Goal: Check status: Check status

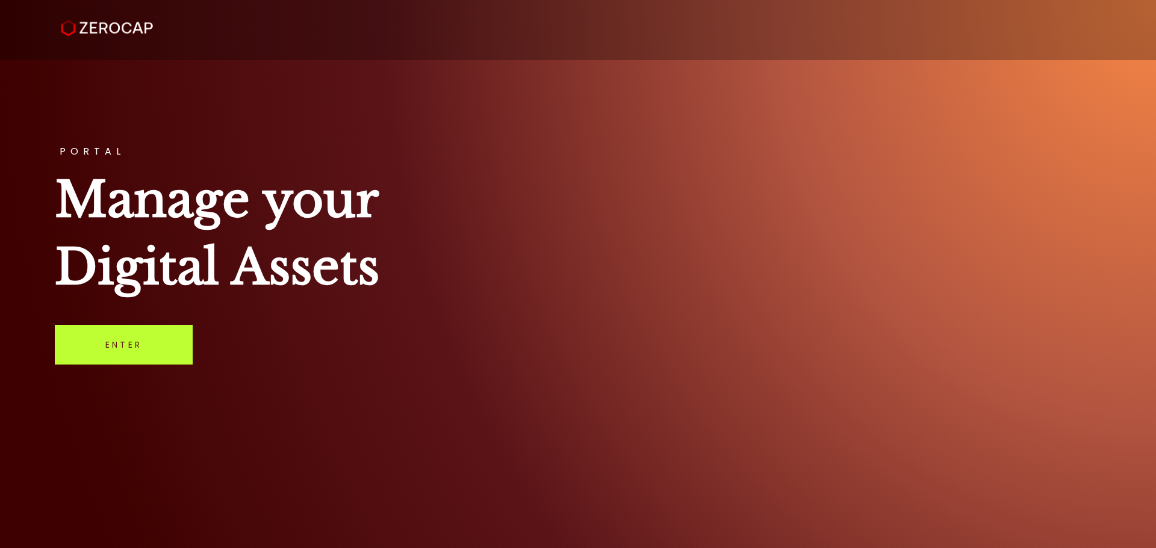
click at [160, 344] on link "Enter" at bounding box center [124, 345] width 138 height 40
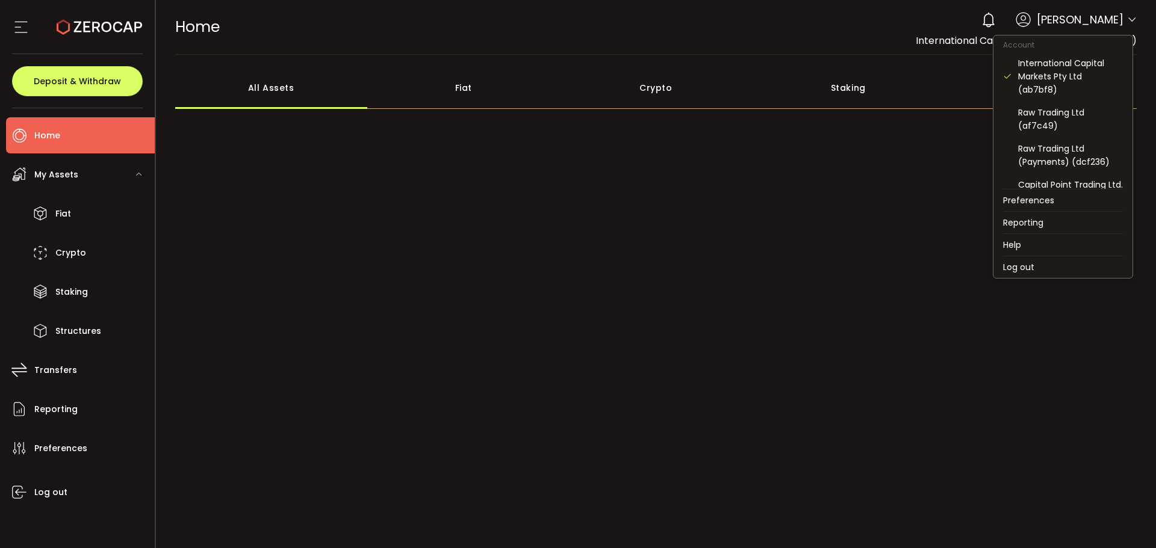
click at [1128, 16] on icon at bounding box center [1132, 20] width 10 height 10
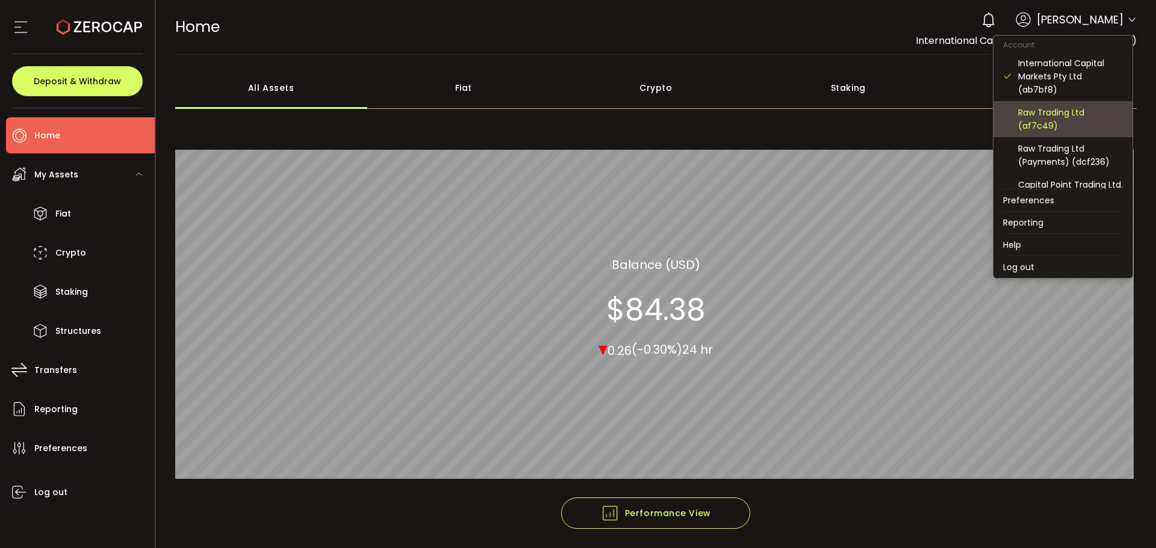
click at [1052, 129] on div "Raw Trading Ltd (af7c49)" at bounding box center [1070, 119] width 105 height 26
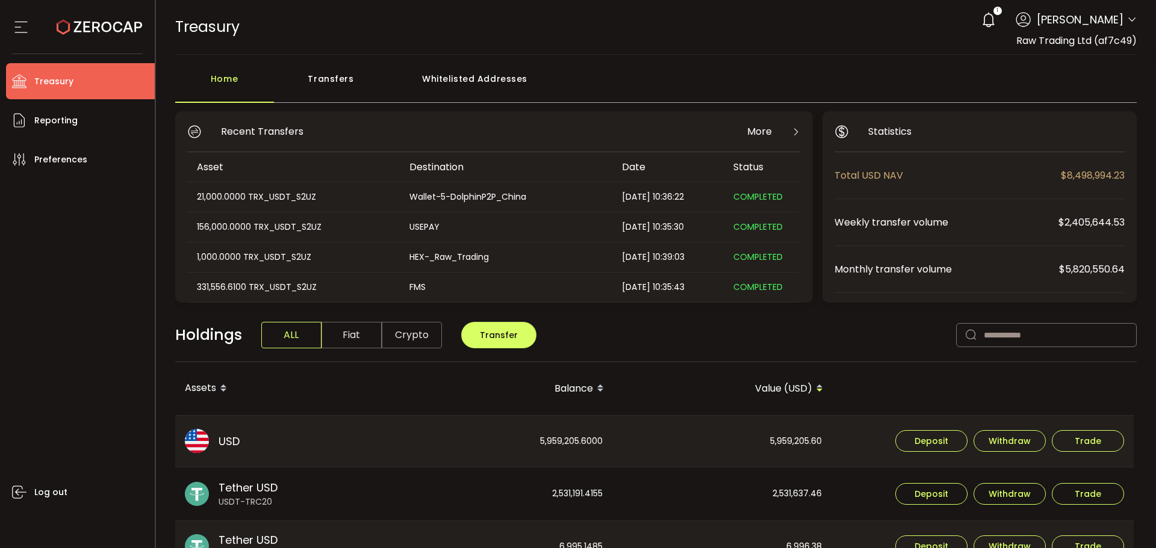
click at [1127, 20] on icon at bounding box center [1132, 20] width 10 height 10
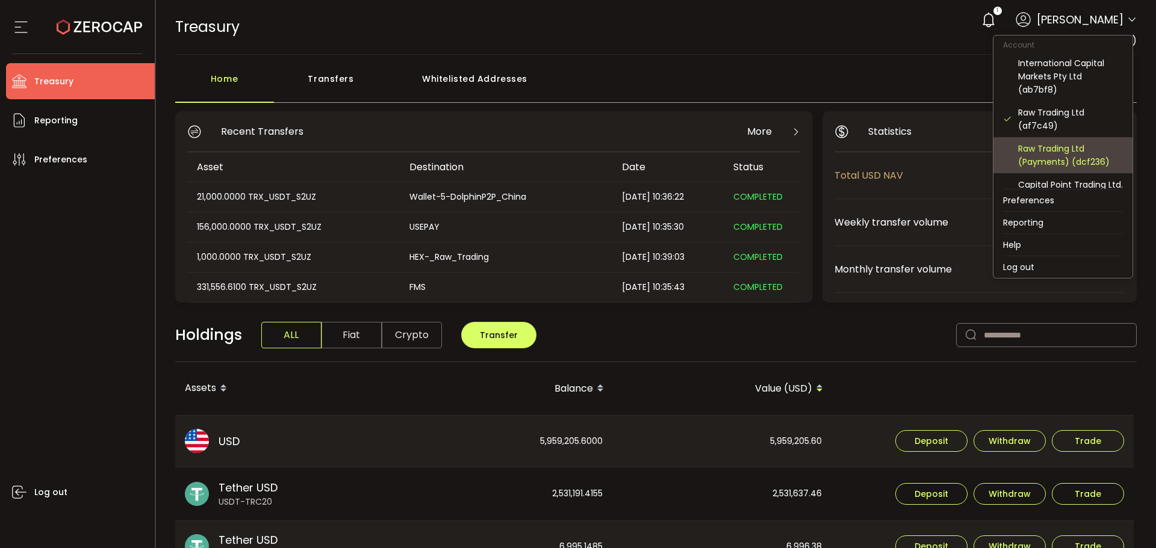
click at [1073, 156] on div "Raw Trading Ltd (Payments) (dcf236)" at bounding box center [1070, 155] width 105 height 26
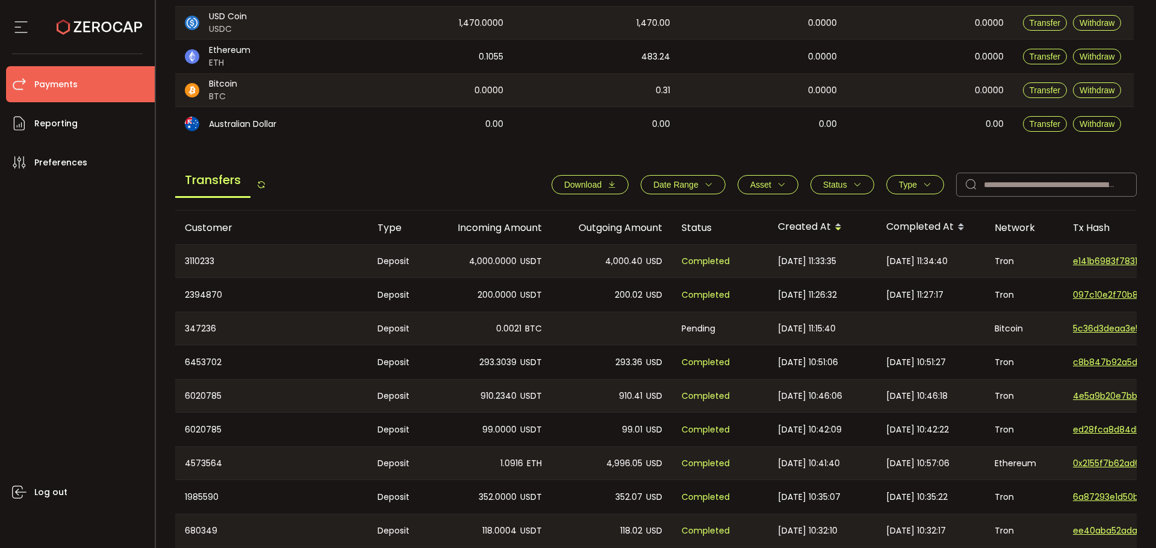
scroll to position [273, 0]
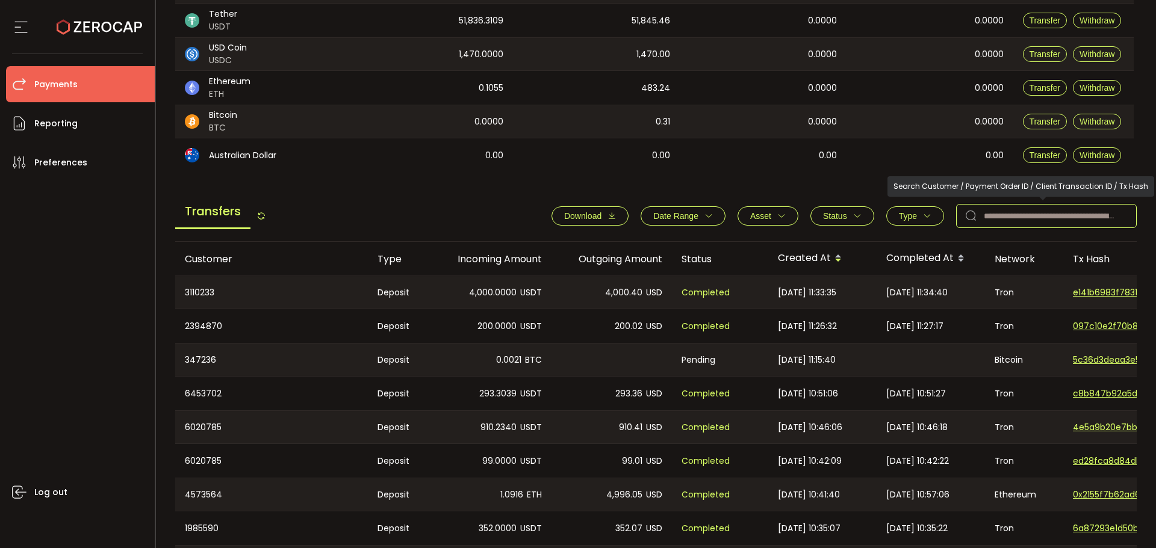
click at [982, 219] on input "text" at bounding box center [1046, 216] width 181 height 24
paste input "********"
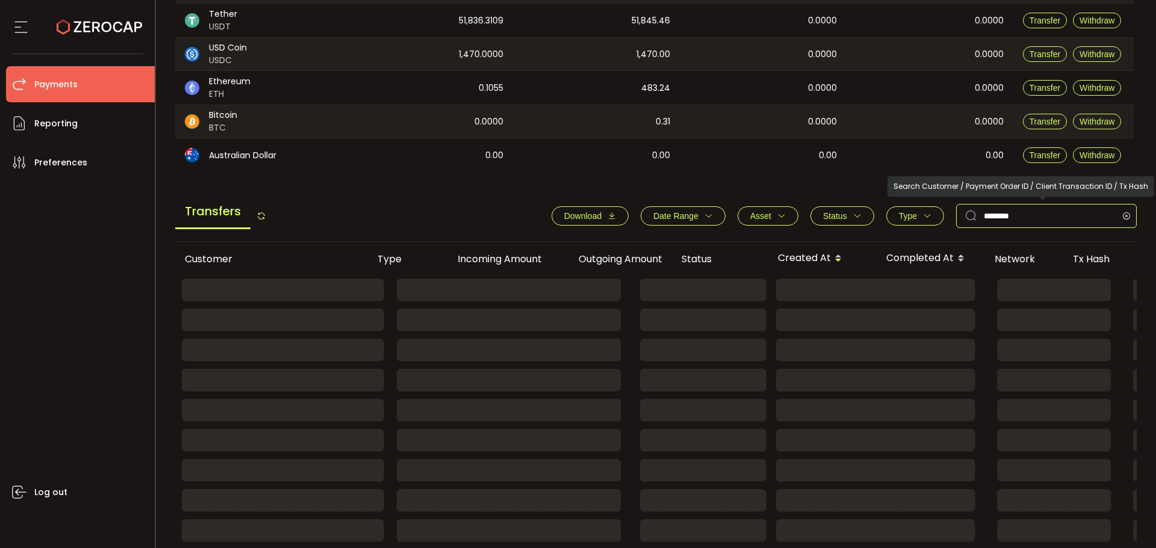
type input "********"
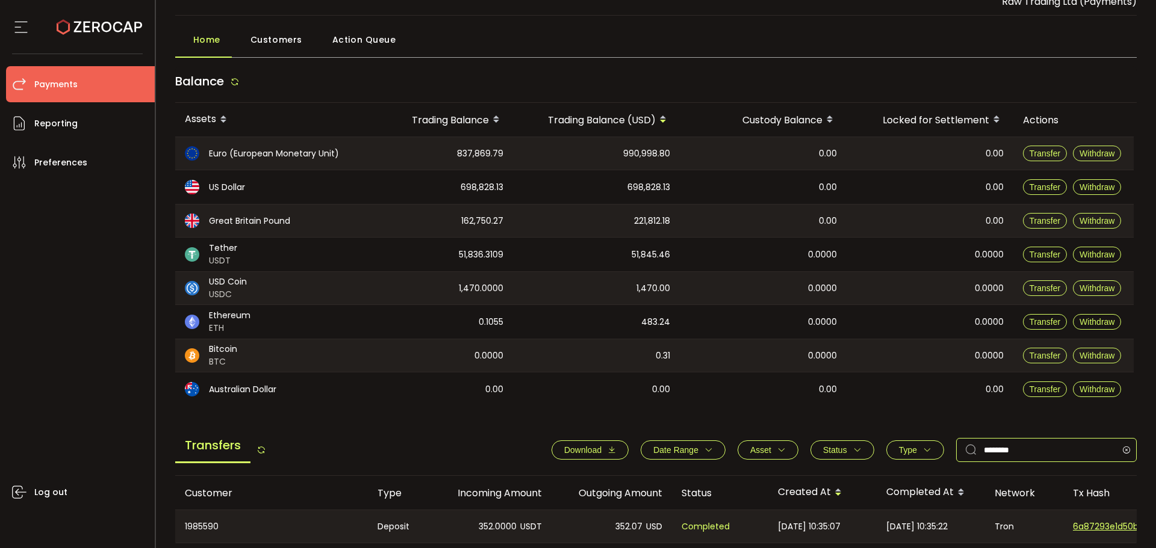
scroll to position [60, 0]
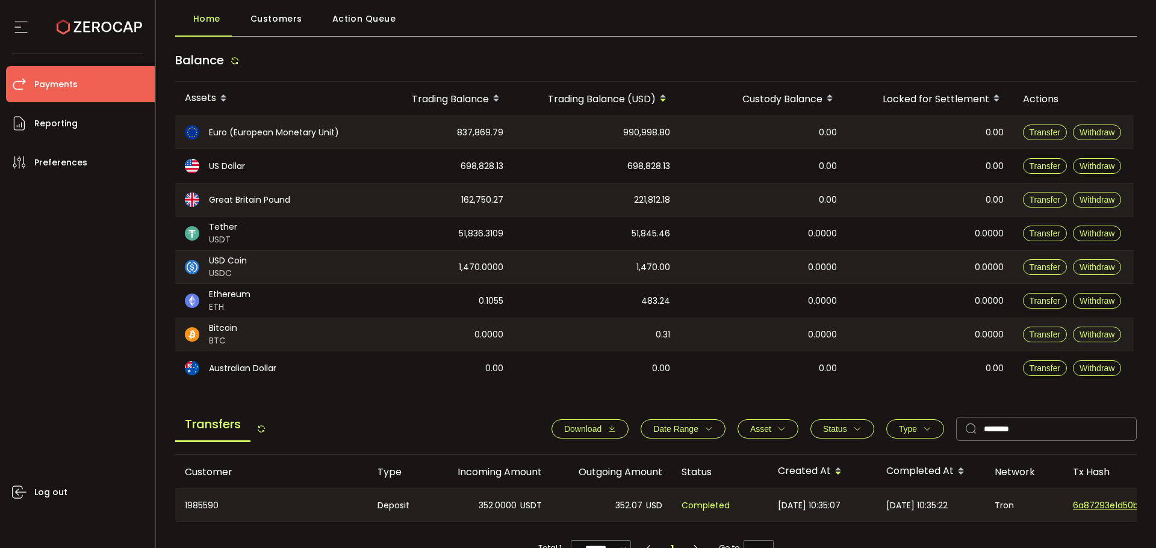
click at [355, 20] on span "Action Queue" at bounding box center [364, 19] width 64 height 24
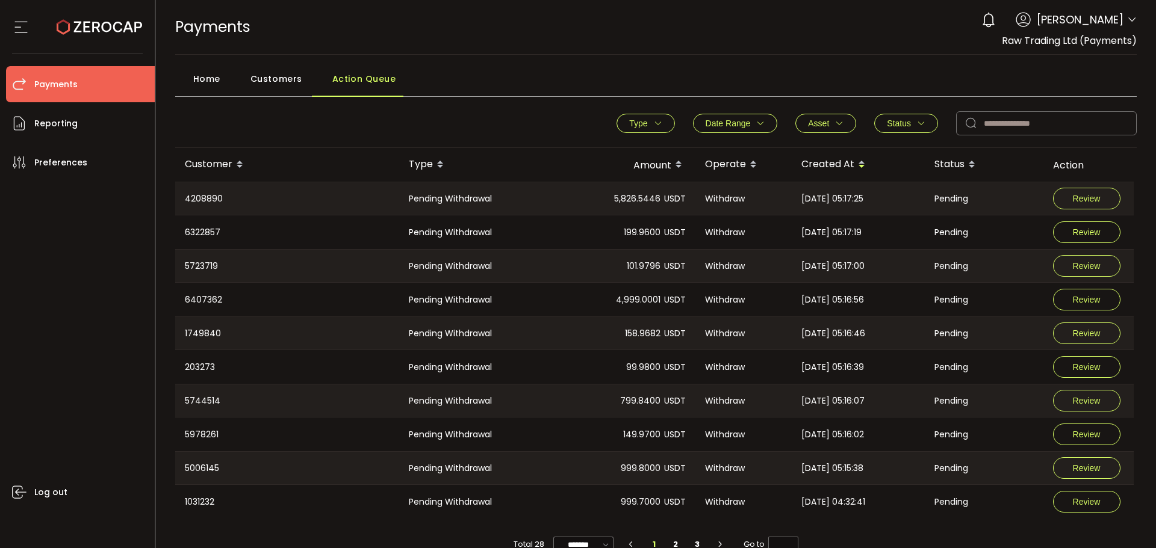
scroll to position [23, 0]
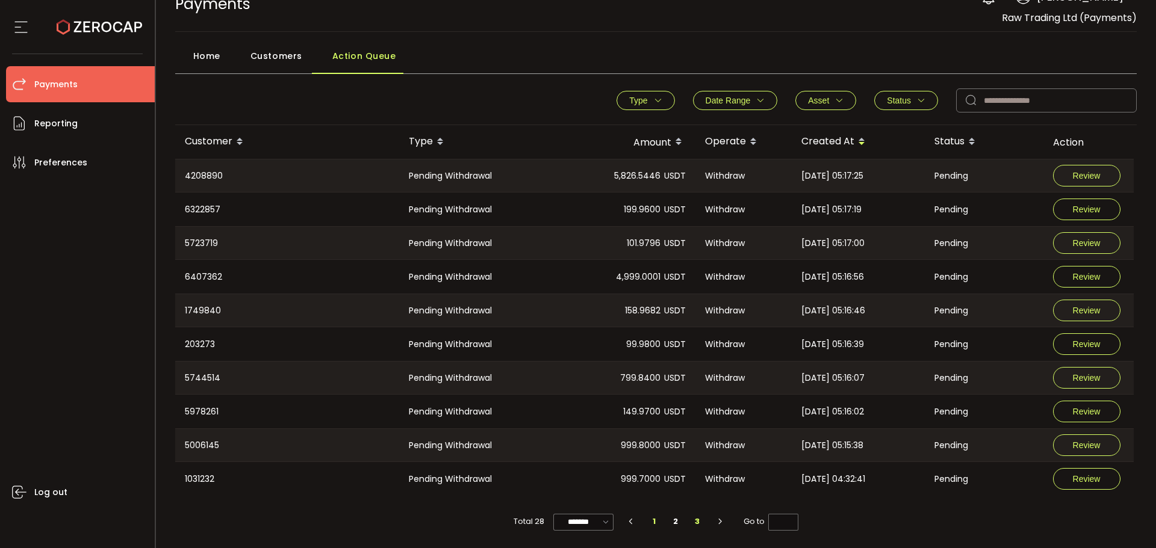
click at [701, 526] on li "3" at bounding box center [697, 522] width 22 height 17
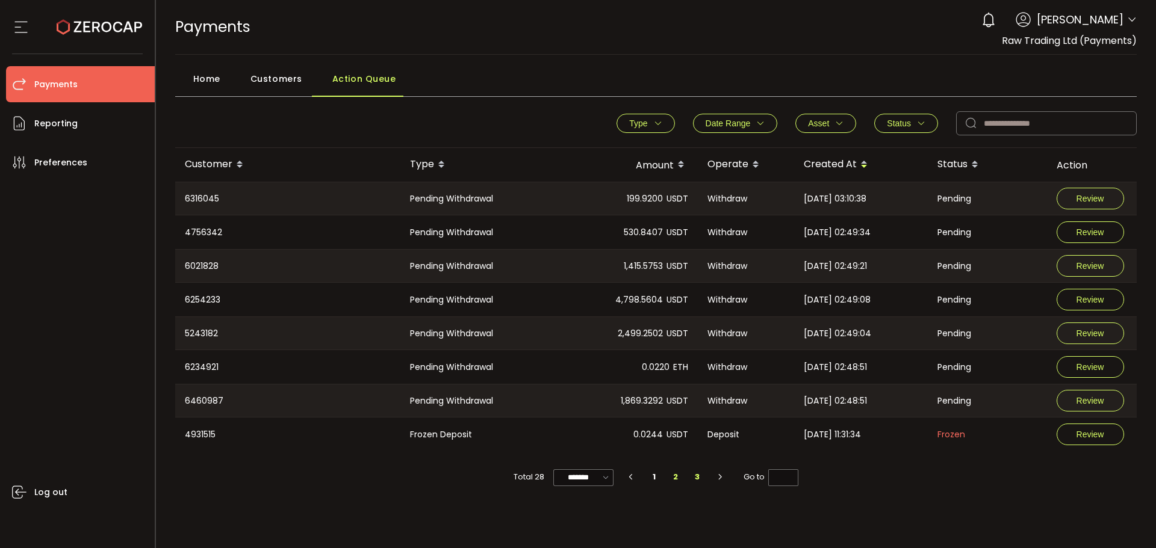
click at [680, 480] on li "2" at bounding box center [676, 477] width 22 height 17
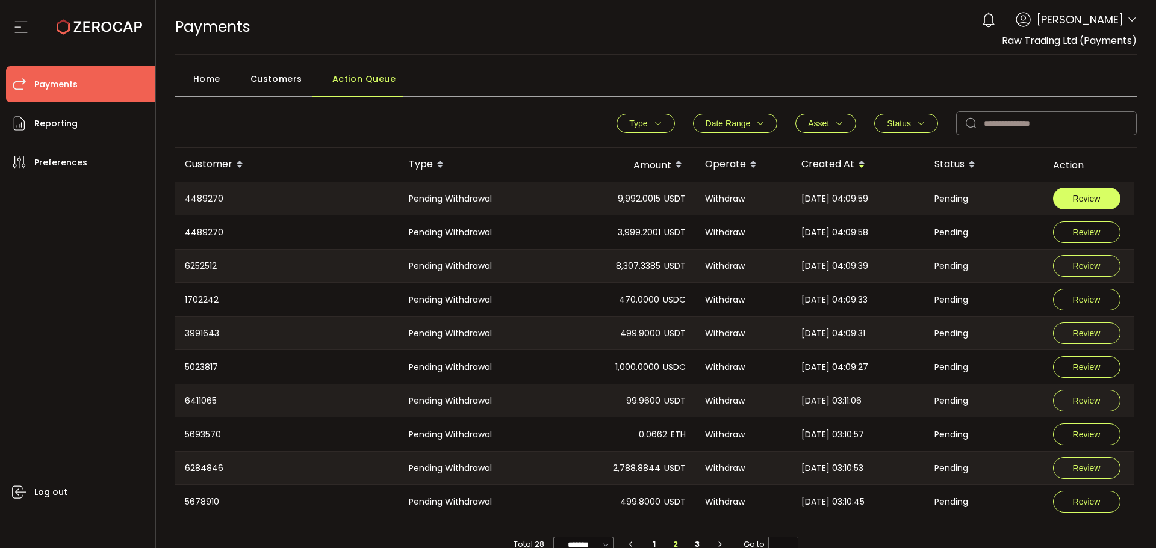
click at [1097, 200] on span "Review" at bounding box center [1087, 198] width 28 height 8
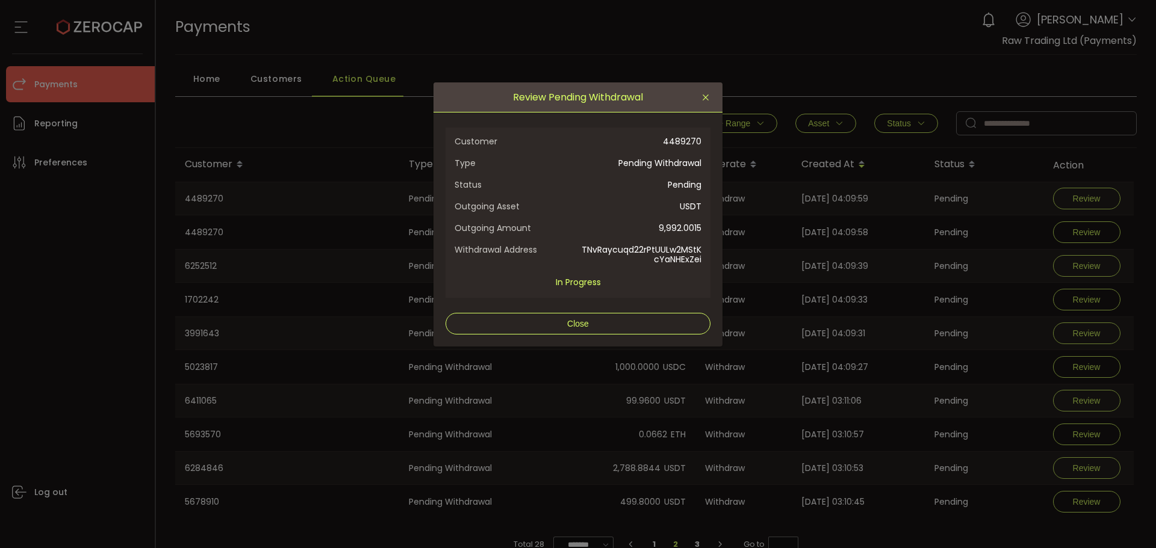
click at [709, 98] on icon "Close" at bounding box center [706, 98] width 10 height 10
